Goal: Transaction & Acquisition: Download file/media

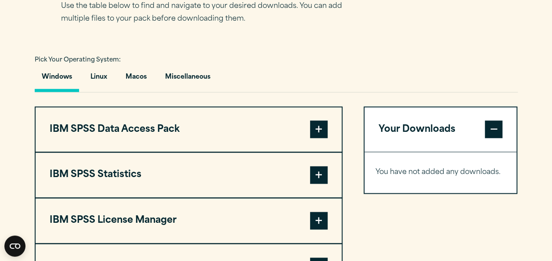
scroll to position [637, 0]
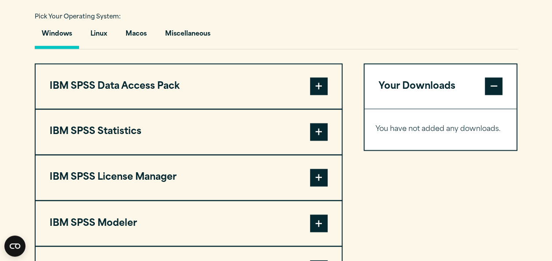
click at [326, 95] on span at bounding box center [319, 86] width 18 height 18
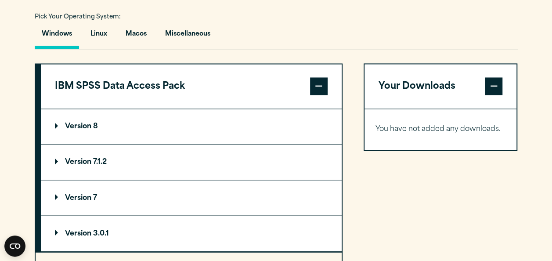
click at [326, 95] on span at bounding box center [319, 86] width 18 height 18
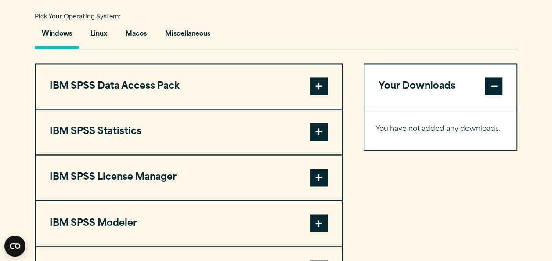
click at [323, 141] on span at bounding box center [319, 132] width 18 height 18
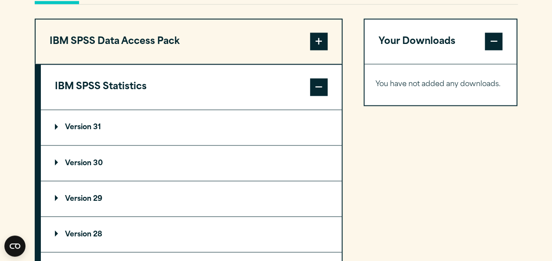
scroll to position [684, 0]
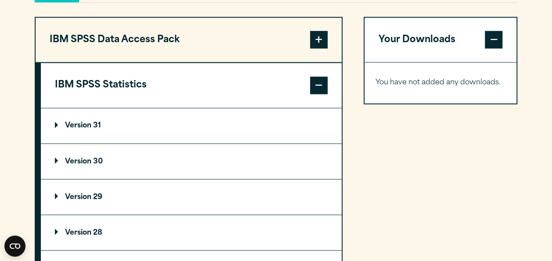
click at [70, 129] on p "Version 31" at bounding box center [78, 125] width 46 height 7
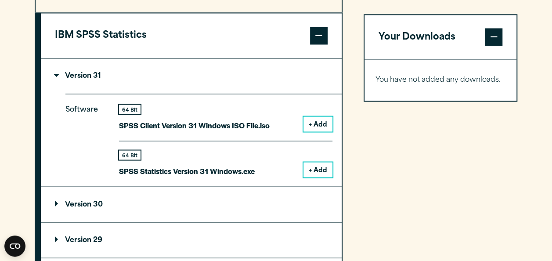
scroll to position [746, 0]
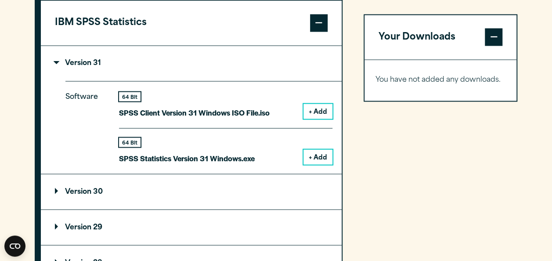
click at [321, 164] on button "+ Add" at bounding box center [317, 156] width 29 height 15
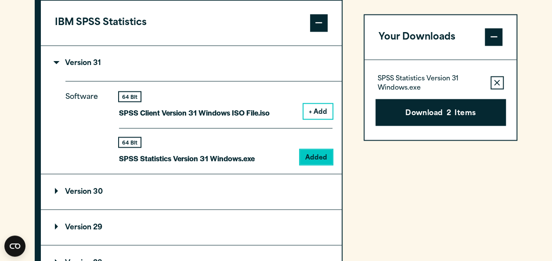
click at [492, 82] on button "Remove this item from your software download list" at bounding box center [497, 82] width 13 height 13
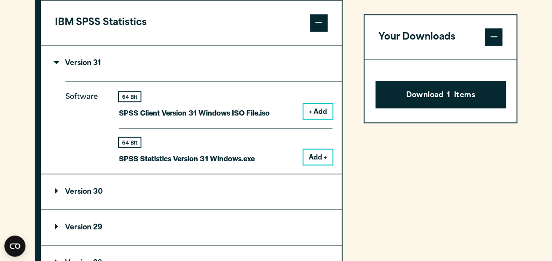
click at [498, 34] on span at bounding box center [494, 38] width 18 height 18
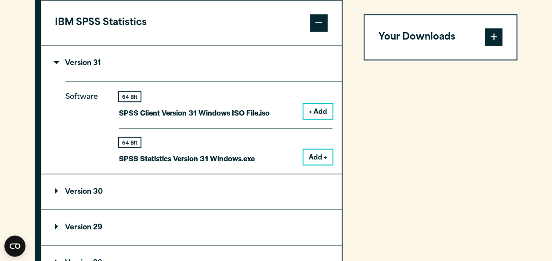
click at [322, 164] on button "Add +" at bounding box center [317, 156] width 29 height 15
click at [493, 38] on span at bounding box center [494, 38] width 18 height 18
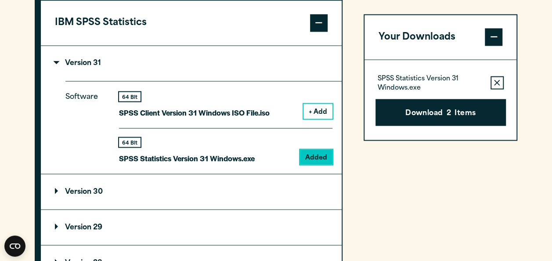
click at [428, 76] on p "SPSS Statistics Version 31 Windows.exe" at bounding box center [431, 84] width 106 height 18
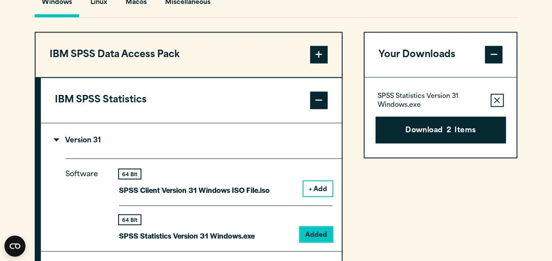
scroll to position [667, 0]
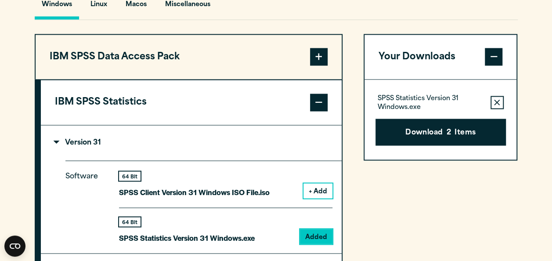
click at [318, 65] on span at bounding box center [319, 57] width 18 height 18
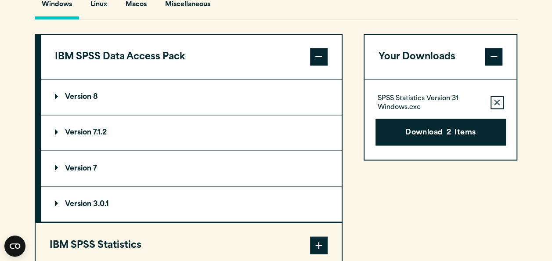
click at [318, 65] on span at bounding box center [319, 57] width 18 height 18
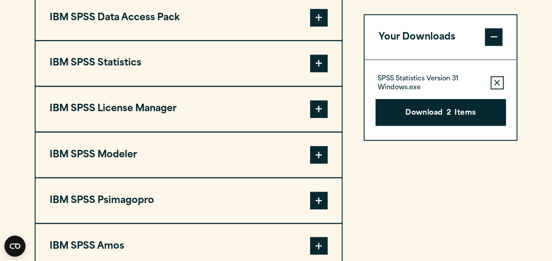
scroll to position [706, 0]
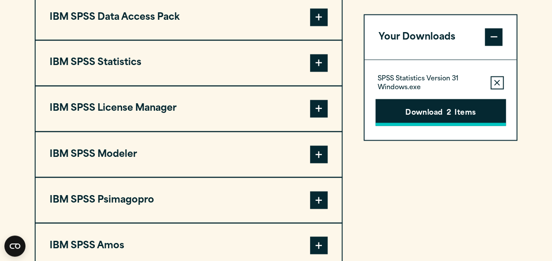
click at [408, 119] on button "Download 2 Items" at bounding box center [440, 112] width 130 height 27
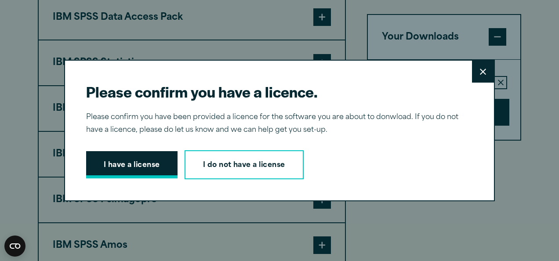
click at [111, 168] on button "I have a license" at bounding box center [131, 164] width 91 height 27
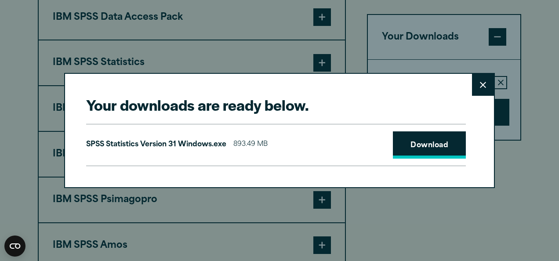
click at [412, 147] on link "Download" at bounding box center [429, 144] width 73 height 27
click at [478, 80] on button "Close" at bounding box center [483, 85] width 22 height 22
